Goal: Communication & Community: Ask a question

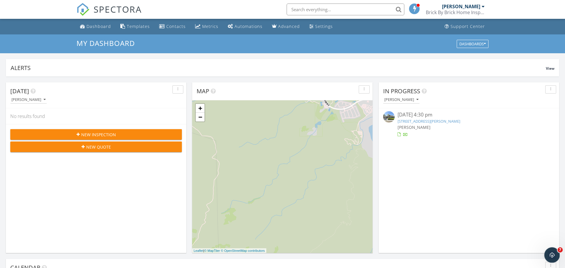
click at [552, 252] on icon "Open Intercom Messenger" at bounding box center [551, 254] width 10 height 10
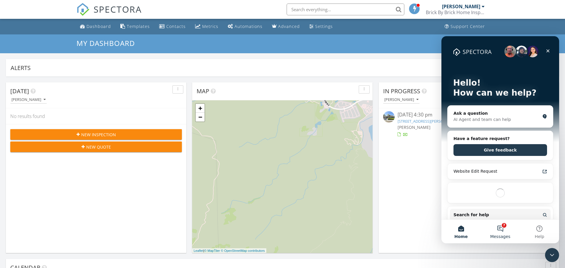
click at [503, 228] on button "7 Messages" at bounding box center [499, 232] width 39 height 24
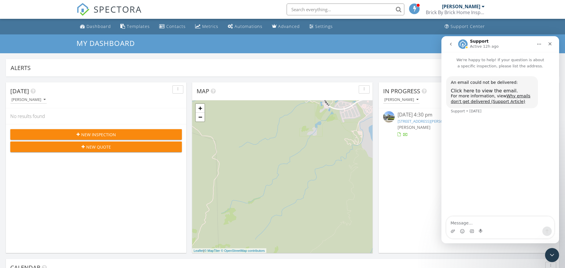
click at [450, 45] on icon "go back" at bounding box center [450, 44] width 5 height 5
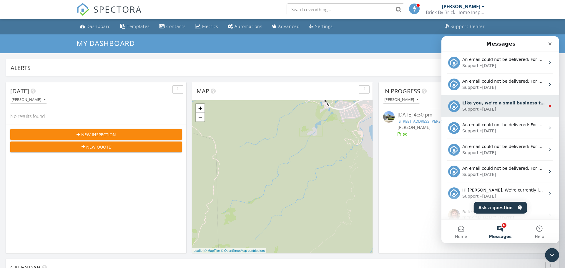
click at [469, 113] on div "Like you, we're a small business that relies on reviews to grow. If you have a …" at bounding box center [500, 106] width 118 height 22
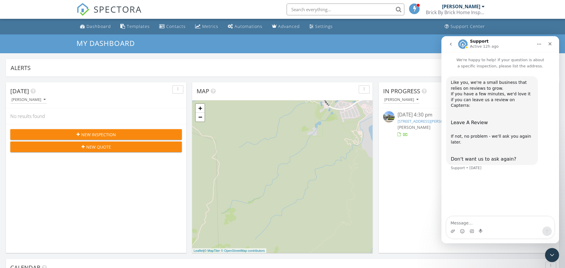
click at [450, 43] on icon "go back" at bounding box center [450, 44] width 5 height 5
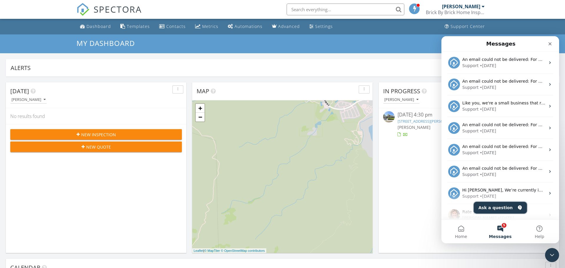
click at [491, 212] on button "Ask a question" at bounding box center [500, 208] width 53 height 12
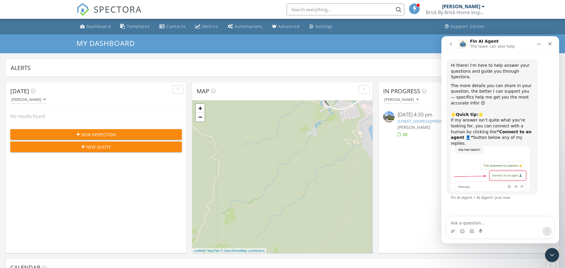
click at [469, 224] on textarea "Ask a question…" at bounding box center [500, 221] width 108 height 10
type textarea "Please speak to live agent regarding instant transfer"
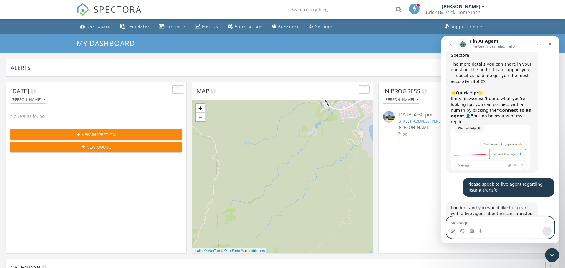
scroll to position [49, 0]
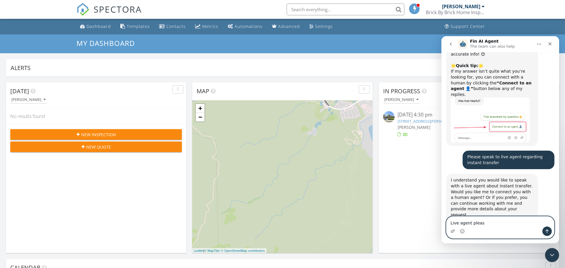
type textarea "Live agent please"
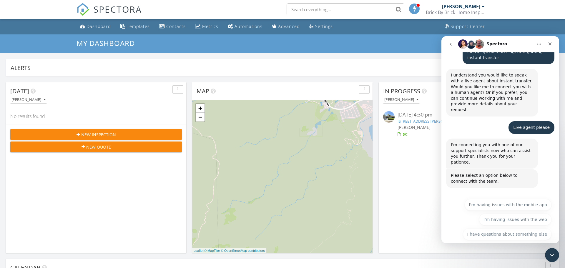
scroll to position [154, 0]
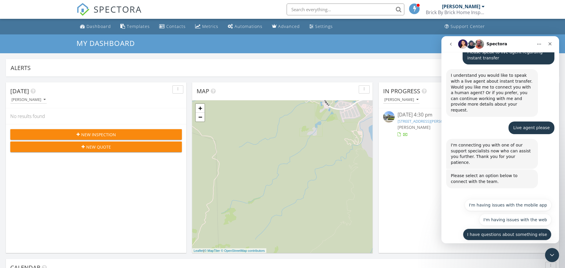
click at [500, 229] on button "I have questions about something else" at bounding box center [507, 235] width 89 height 12
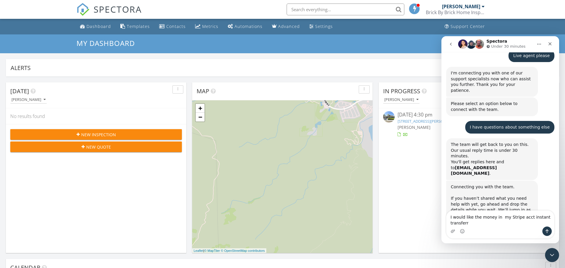
scroll to position [231, 0]
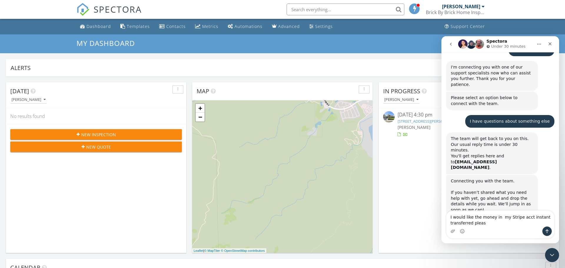
type textarea "I would like the money in my Stripe acct instant transferred please"
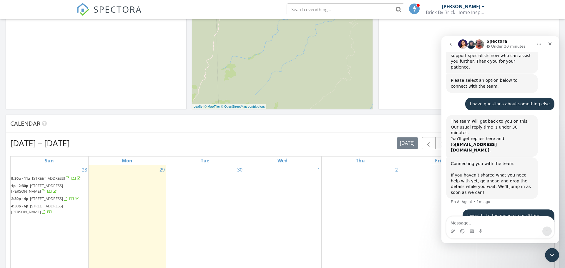
scroll to position [147, 0]
